Goal: Task Accomplishment & Management: Complete application form

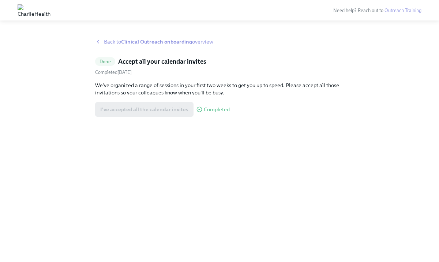
click at [140, 40] on strong "Clinical Outreach onboarding" at bounding box center [156, 41] width 71 height 7
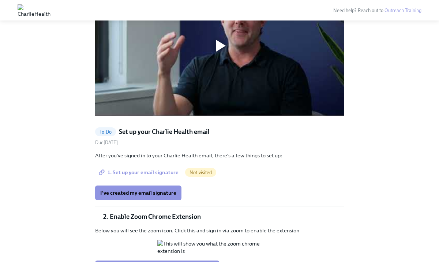
scroll to position [561, 0]
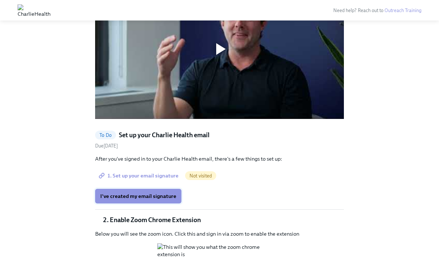
click at [161, 192] on button "I've created my email signature" at bounding box center [138, 196] width 86 height 15
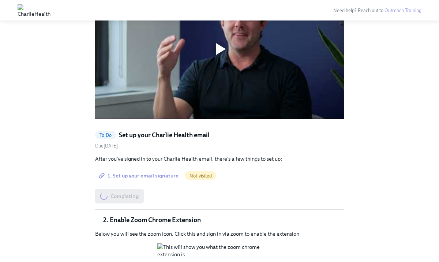
click at [154, 174] on span "1. Set up your email signature" at bounding box center [139, 175] width 78 height 7
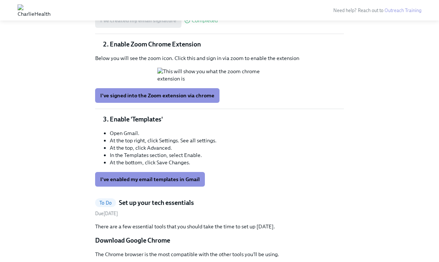
scroll to position [736, 0]
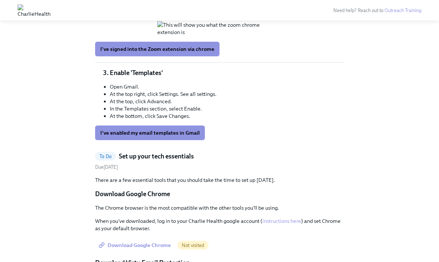
scroll to position [793, 0]
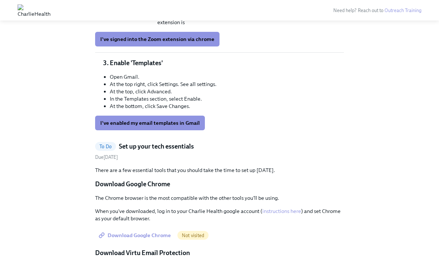
click at [273, 26] on button "Zoom image" at bounding box center [219, 18] width 124 height 15
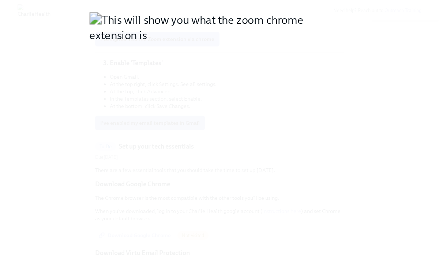
click at [273, 72] on button "Unzoom image" at bounding box center [219, 131] width 439 height 262
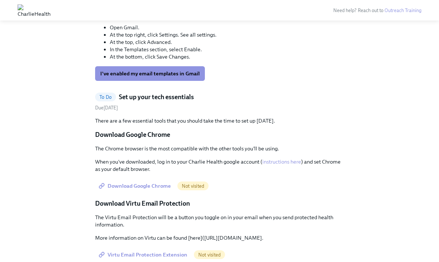
scroll to position [820, 0]
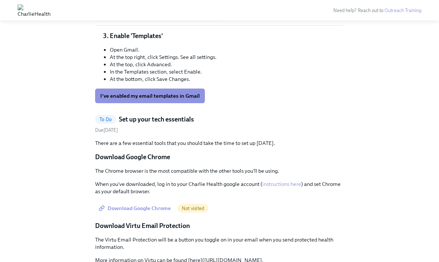
click at [186, 19] on button "I've signed into the Zoom extension via chrome" at bounding box center [157, 12] width 124 height 15
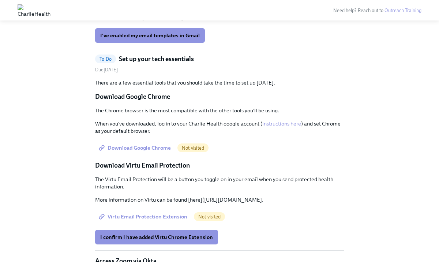
scroll to position [905, 0]
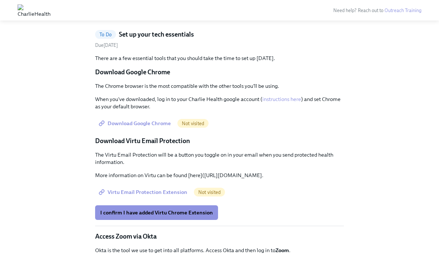
click at [157, 15] on span "I've enabled my email templates in Gmail" at bounding box center [149, 10] width 99 height 7
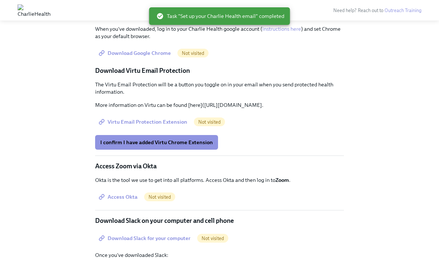
scroll to position [735, 0]
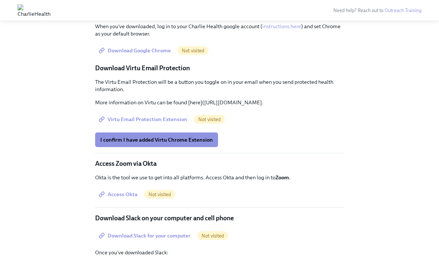
click at [151, 56] on link "Download Google Chrome" at bounding box center [135, 50] width 81 height 15
click at [158, 123] on span "Virtu Email Protection Extension" at bounding box center [143, 119] width 87 height 7
click at [189, 143] on span "I confirm I have added Virtu Chrome Extension" at bounding box center [156, 139] width 113 height 7
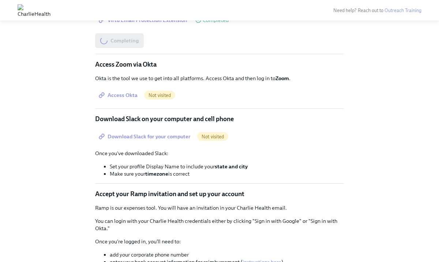
scroll to position [828, 0]
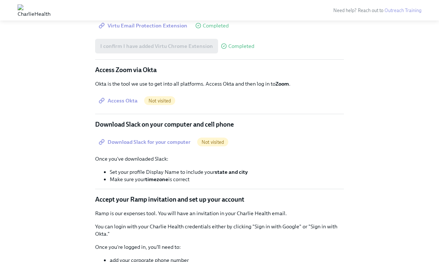
click at [120, 104] on span "Access Okta" at bounding box center [118, 100] width 37 height 7
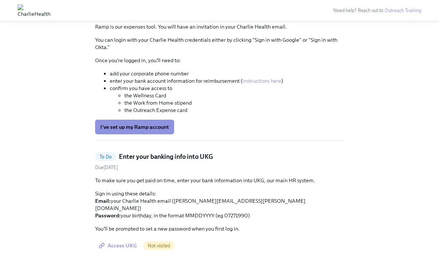
scroll to position [1021, 0]
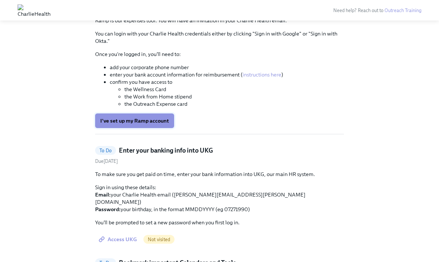
click at [155, 124] on span "I've set up my Ramp account" at bounding box center [134, 120] width 69 height 7
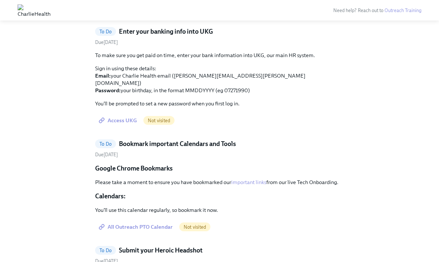
scroll to position [1147, 0]
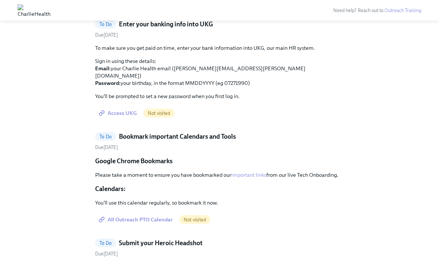
click at [119, 113] on span "Access UKG" at bounding box center [118, 112] width 37 height 7
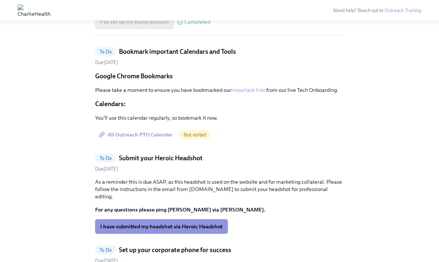
scroll to position [1118, 0]
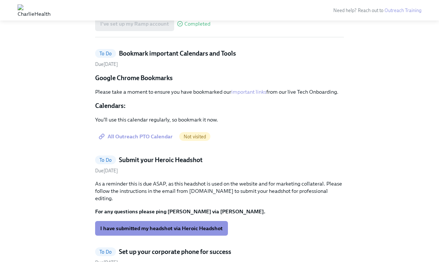
click at [148, 140] on span "All Outreach PTO Calendar" at bounding box center [136, 136] width 72 height 7
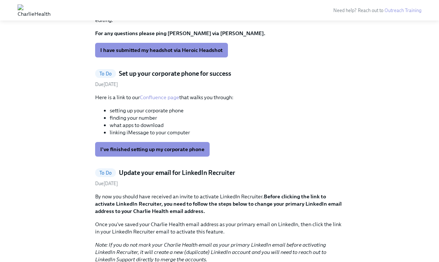
scroll to position [1213, 0]
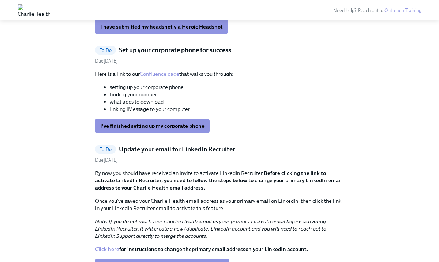
click at [155, 75] on link "Confluence page" at bounding box center [159, 74] width 39 height 7
click at [164, 75] on link "Confluence page" at bounding box center [159, 74] width 39 height 7
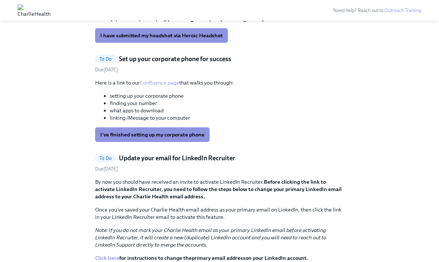
scroll to position [1199, 0]
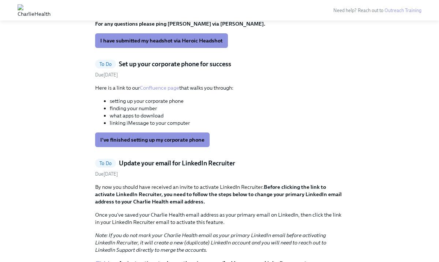
click at [159, 86] on link "Confluence page" at bounding box center [159, 87] width 39 height 7
click at [174, 143] on button "I've finished setting up my corporate phone" at bounding box center [152, 139] width 114 height 15
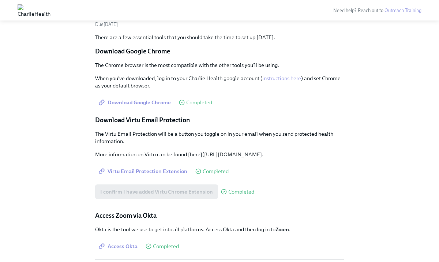
scroll to position [638, 0]
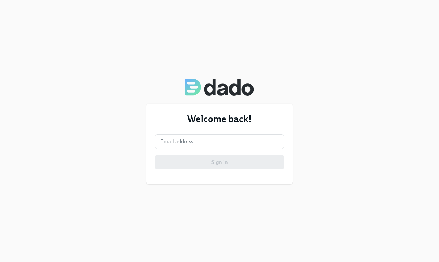
click at [197, 149] on form "Email address Email address Sign in" at bounding box center [219, 151] width 129 height 35
click at [196, 142] on input "email" at bounding box center [219, 141] width 129 height 15
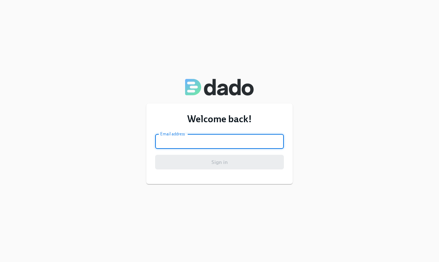
type input "[PERSON_NAME][EMAIL_ADDRESS][PERSON_NAME][DOMAIN_NAME]"
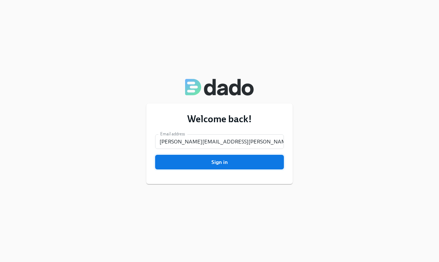
click at [209, 161] on span "Sign in" at bounding box center [219, 161] width 118 height 7
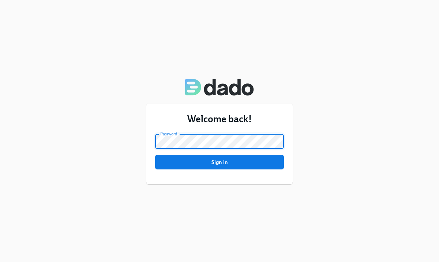
click at [155, 155] on button "Sign in" at bounding box center [219, 162] width 129 height 15
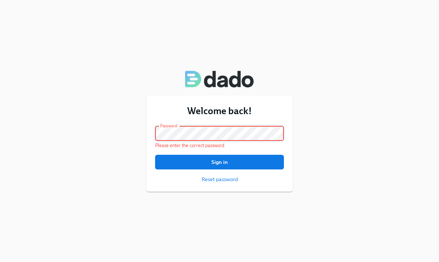
click at [27, 132] on div "Welcome back! Email address [PERSON_NAME][EMAIL_ADDRESS][PERSON_NAME][DOMAIN_NA…" at bounding box center [219, 131] width 439 height 262
click at [155, 155] on button "Sign in" at bounding box center [219, 162] width 129 height 15
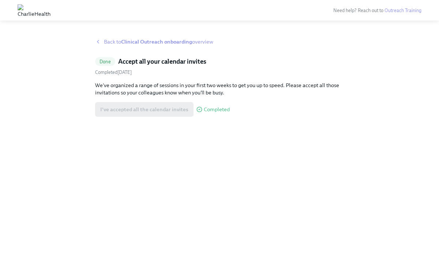
click at [170, 40] on strong "Clinical Outreach onboarding" at bounding box center [156, 41] width 71 height 7
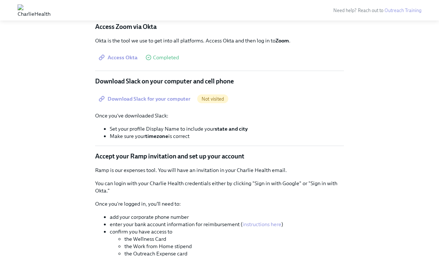
scroll to position [871, 0]
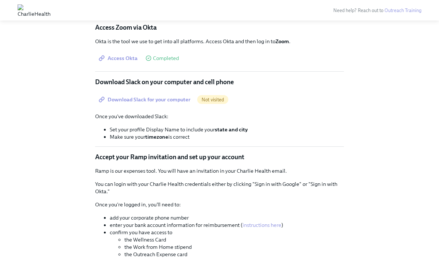
click at [143, 103] on span "Download Slack for your computer" at bounding box center [145, 99] width 90 height 7
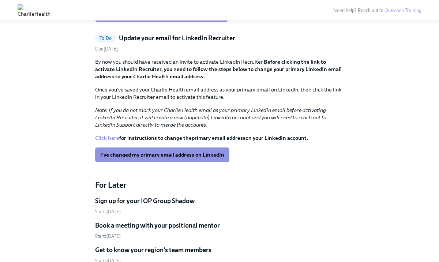
scroll to position [767, 0]
